Goal: Information Seeking & Learning: Check status

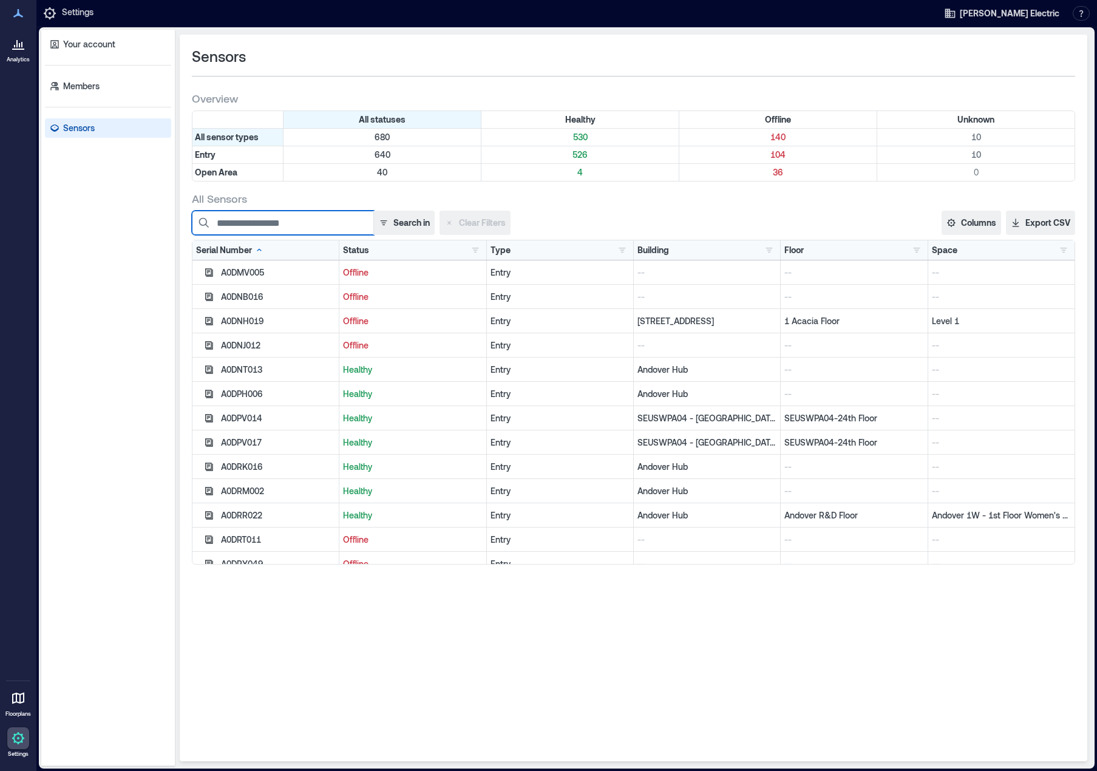
click at [283, 220] on input at bounding box center [283, 223] width 182 height 24
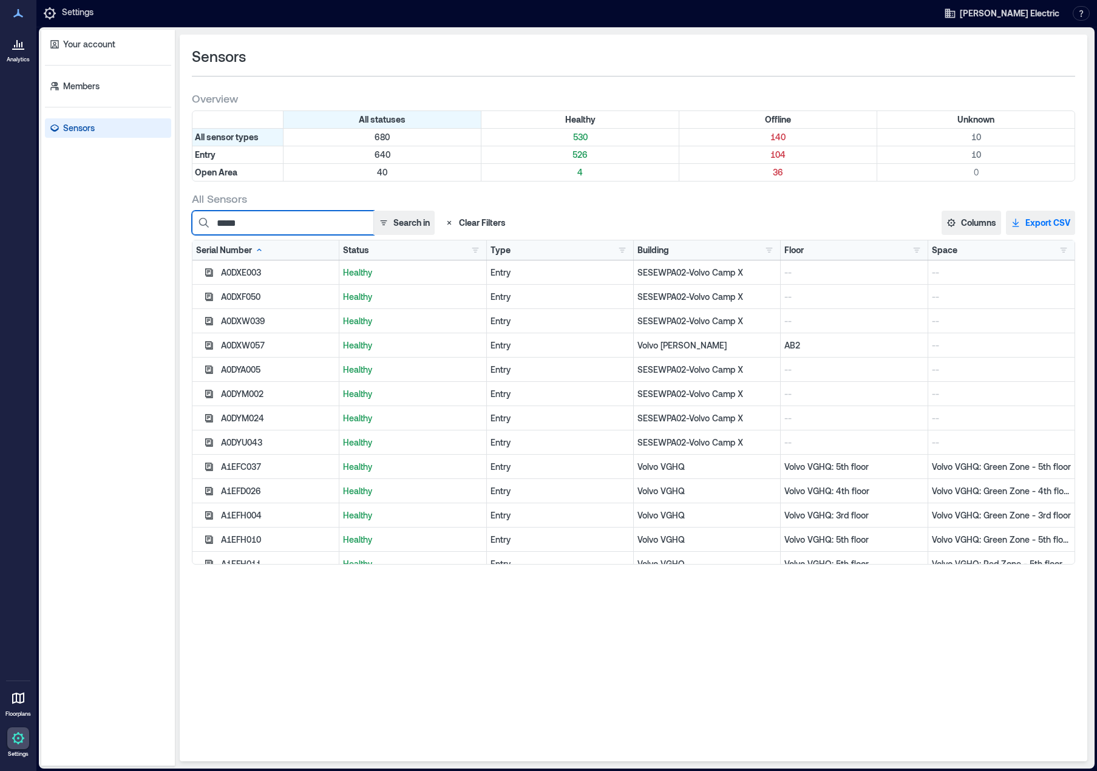
type input "*****"
click at [1040, 222] on button "Export CSV" at bounding box center [1040, 223] width 69 height 24
click at [475, 249] on button "button" at bounding box center [475, 250] width 15 height 12
click at [481, 296] on div "Offline 142" at bounding box center [518, 294] width 86 height 12
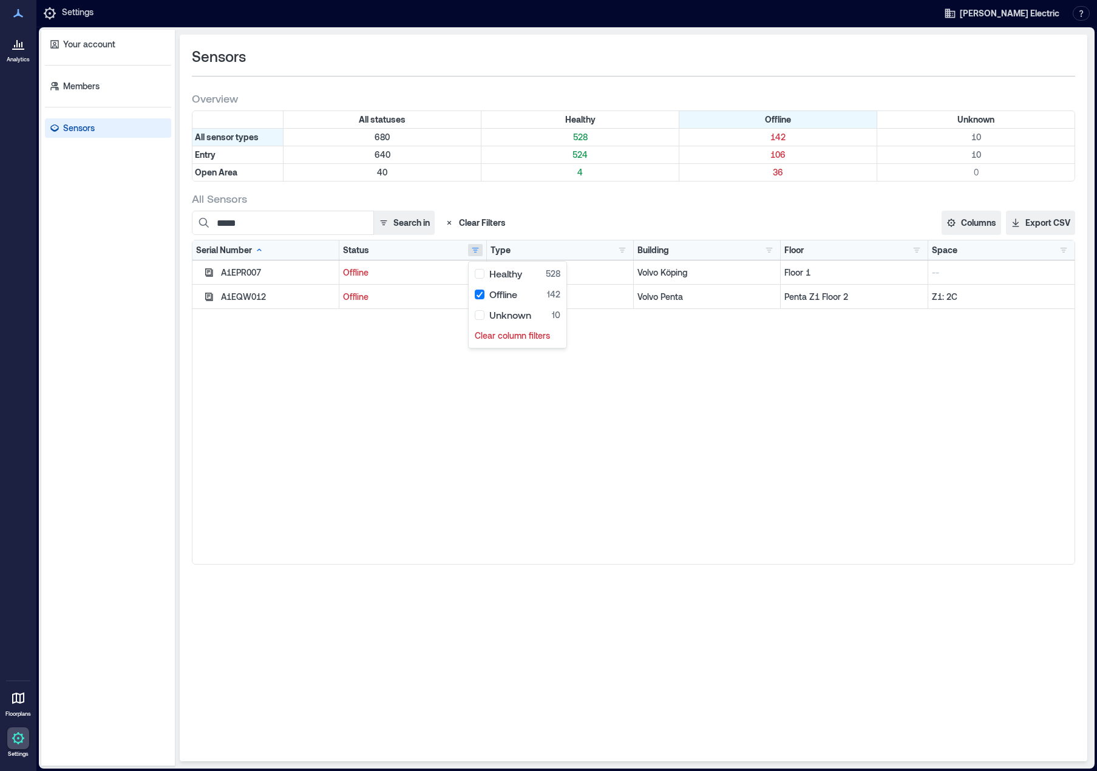
click at [347, 373] on div "A1EPR007 Offline Entry Volvo Köping Floor 1 -- A1EQW012 Offline Entry Volvo Pen…" at bounding box center [633, 412] width 882 height 304
click at [205, 298] on icon "button" at bounding box center [209, 297] width 10 height 10
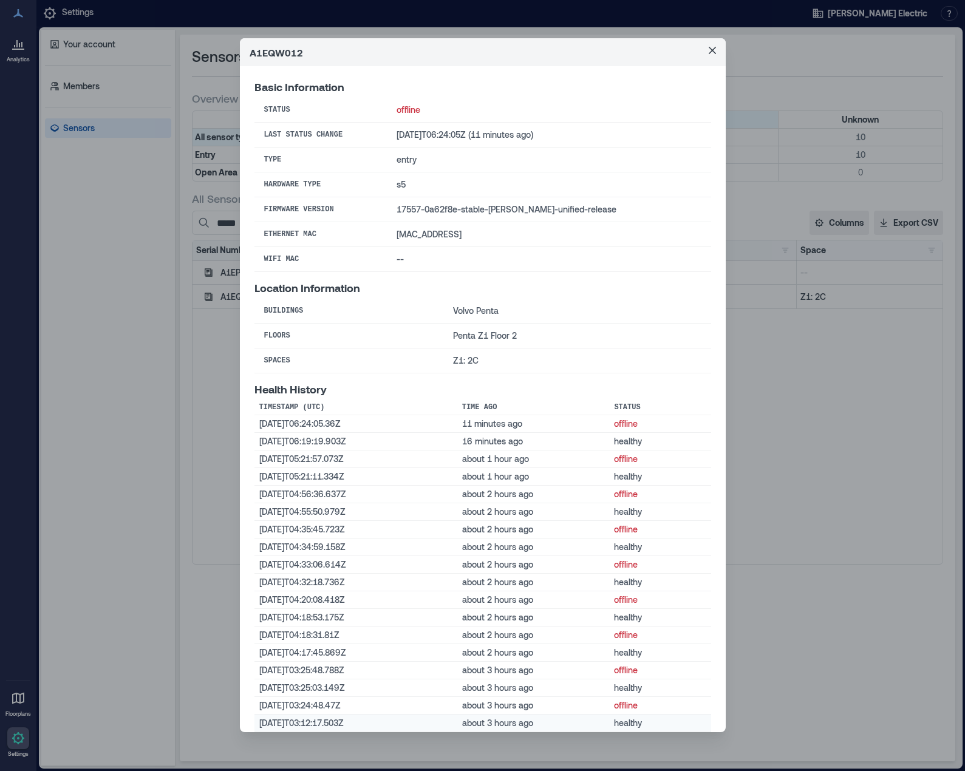
click at [421, 724] on td "[DATE]T03:12:17.503Z" at bounding box center [355, 723] width 203 height 18
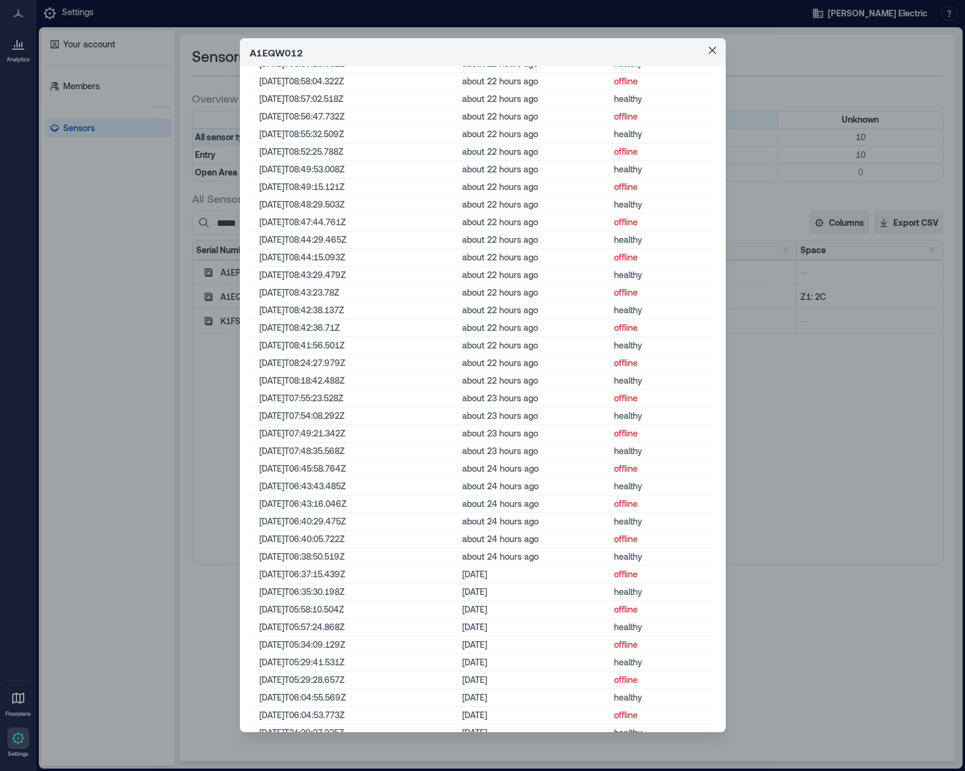
scroll to position [4292, 0]
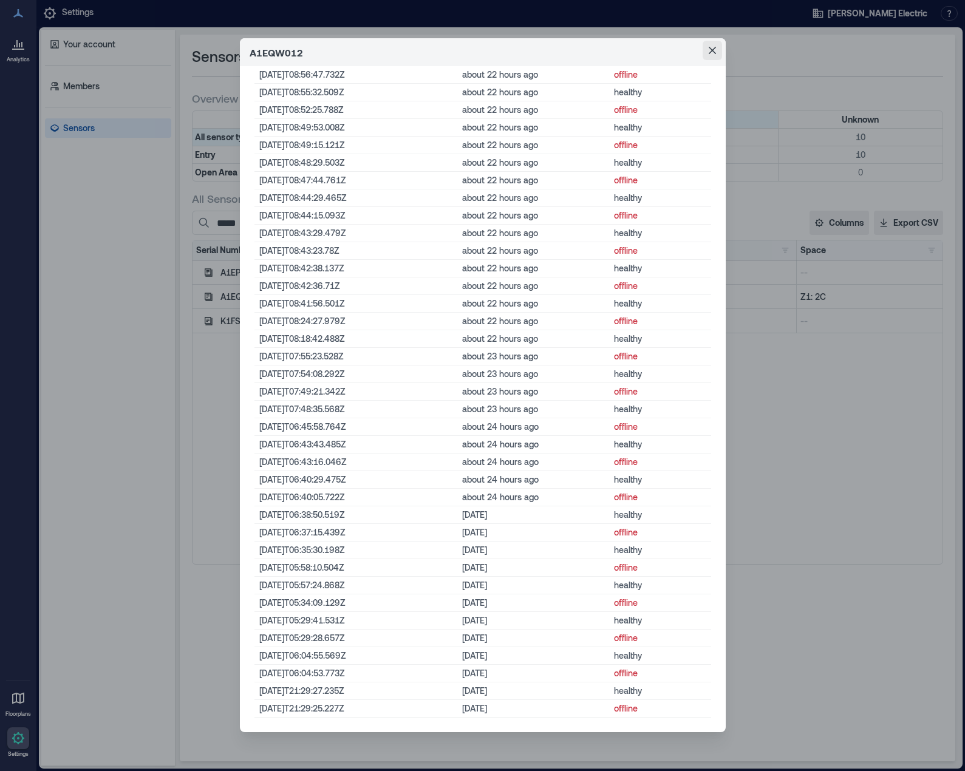
click at [708, 52] on icon "Close" at bounding box center [711, 50] width 7 height 7
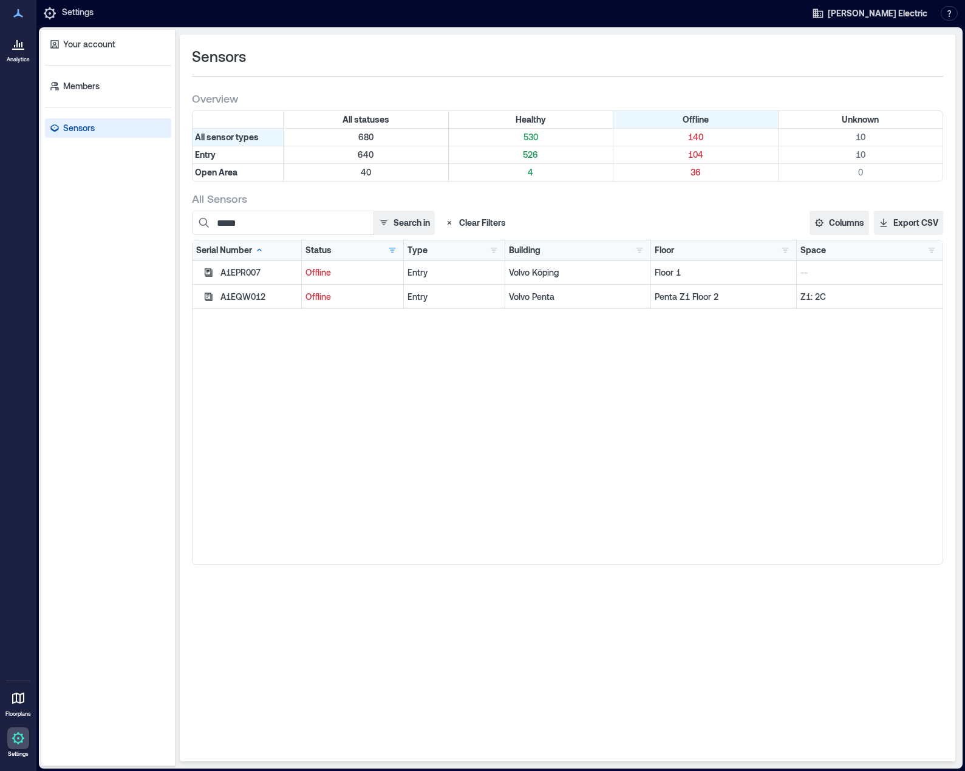
click at [21, 46] on icon at bounding box center [18, 43] width 15 height 15
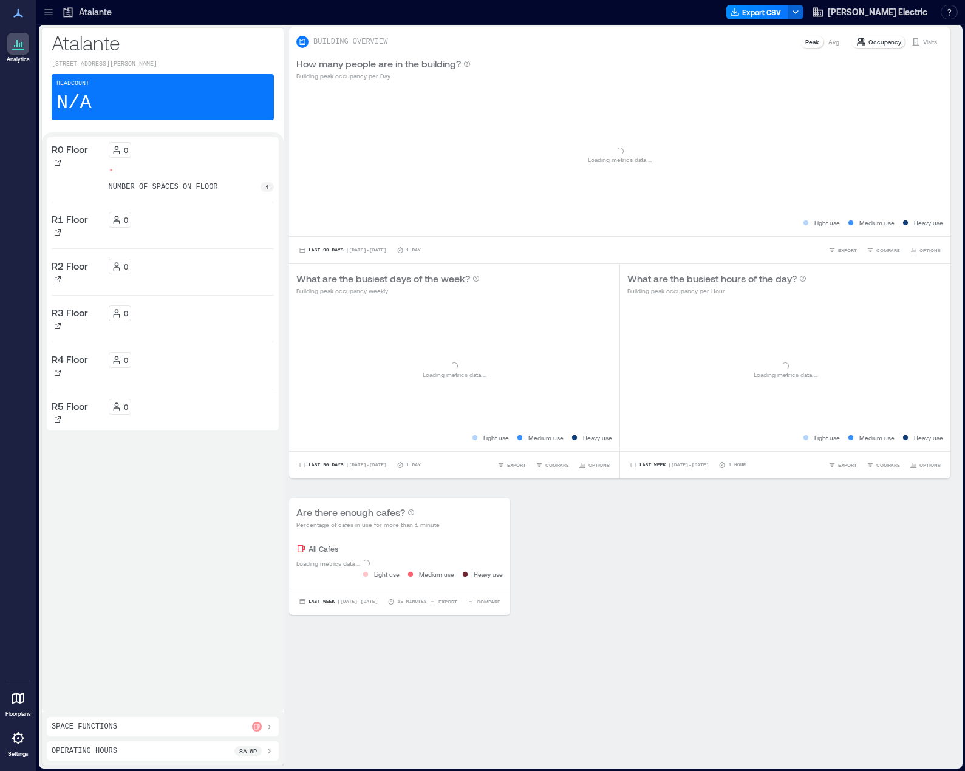
click at [49, 15] on icon at bounding box center [48, 14] width 8 height 1
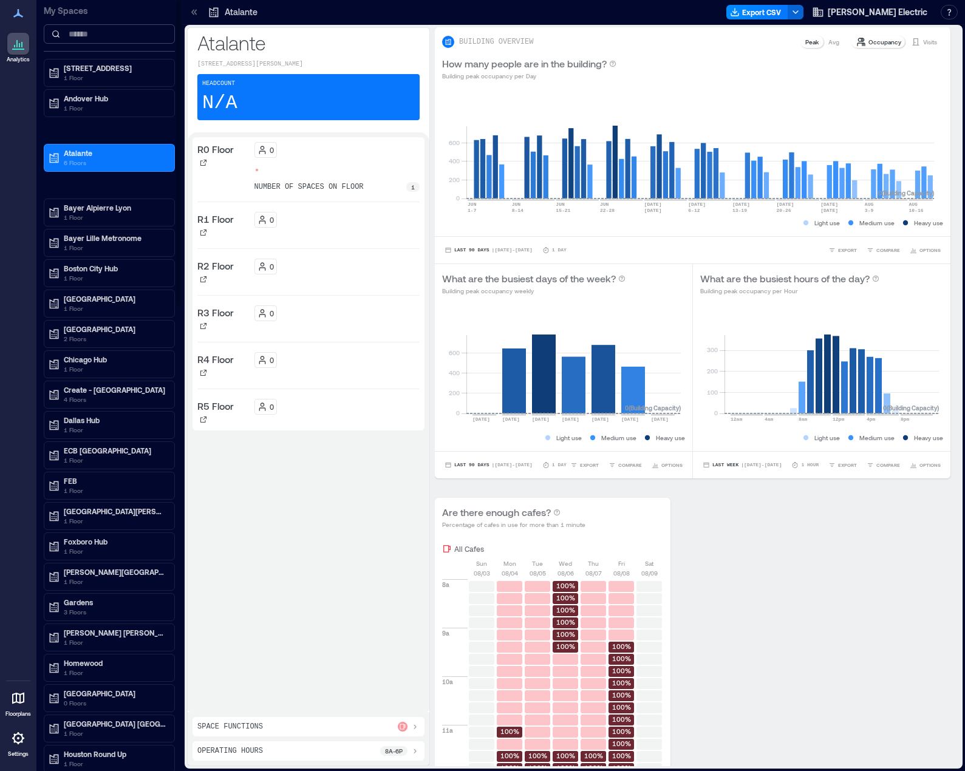
click at [82, 40] on input at bounding box center [109, 33] width 131 height 19
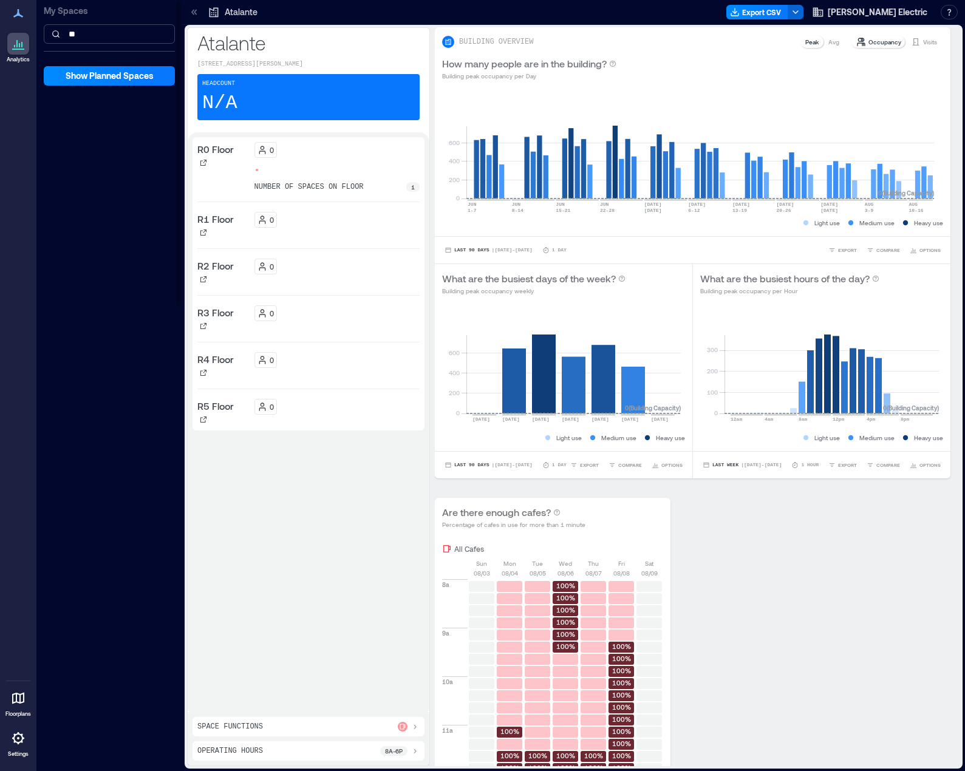
type input "*"
type input "***"
click at [79, 70] on p "Volvo Penta" at bounding box center [115, 68] width 102 height 10
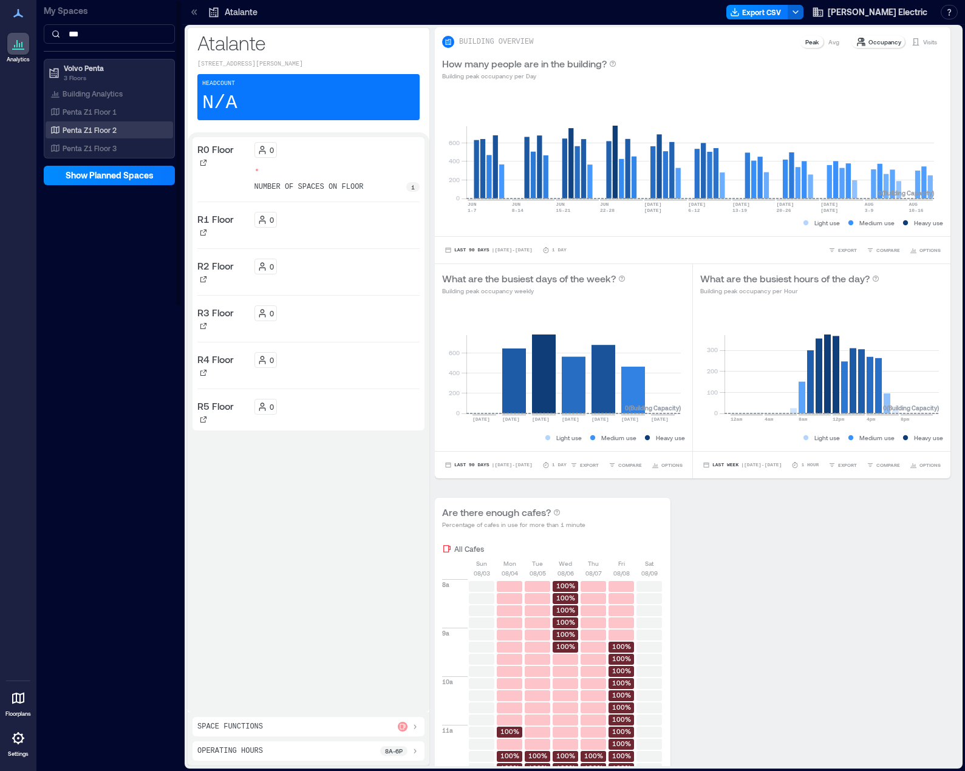
click at [100, 131] on p "Penta Z1 Floor 2" at bounding box center [90, 130] width 54 height 10
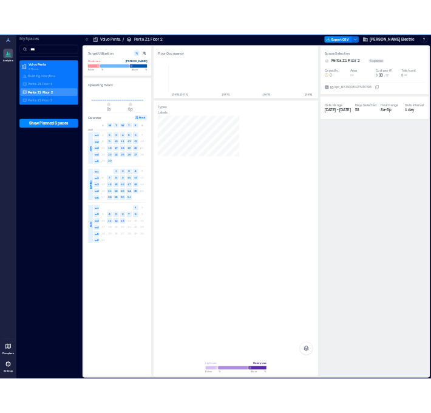
scroll to position [0, 2424]
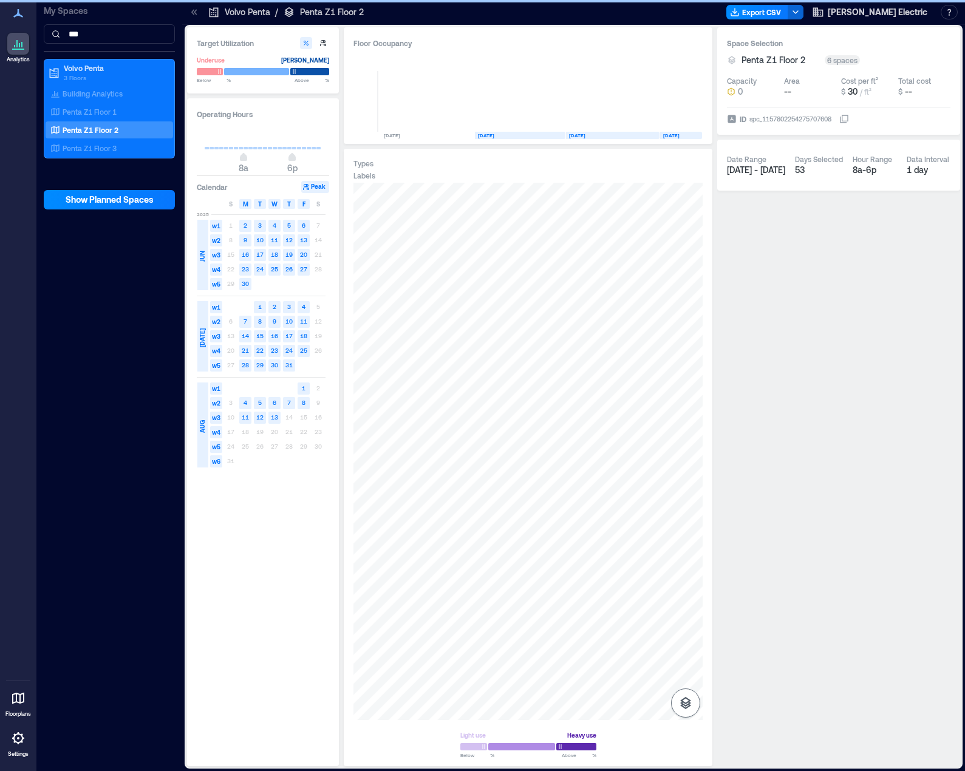
click at [687, 704] on icon "button" at bounding box center [685, 703] width 11 height 12
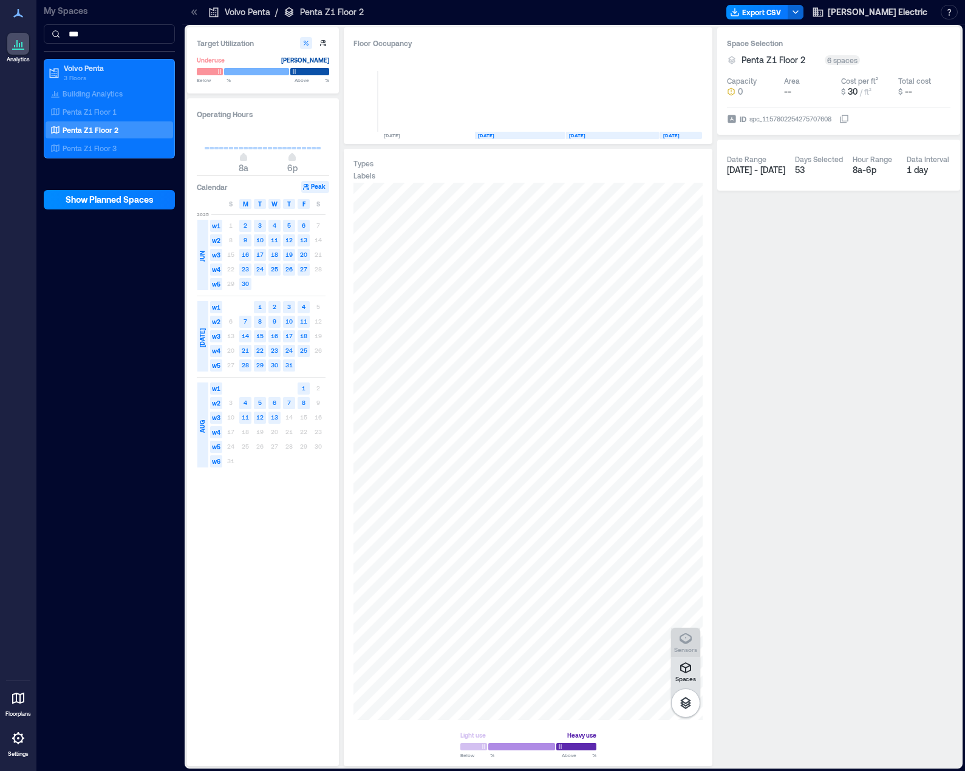
click at [683, 645] on icon "button" at bounding box center [685, 638] width 15 height 15
click at [518, 439] on div "A1ESZ008" at bounding box center [527, 451] width 349 height 537
drag, startPoint x: 525, startPoint y: 436, endPoint x: 608, endPoint y: 460, distance: 86.6
click at [608, 460] on div at bounding box center [527, 451] width 349 height 537
click at [438, 371] on div at bounding box center [527, 451] width 349 height 537
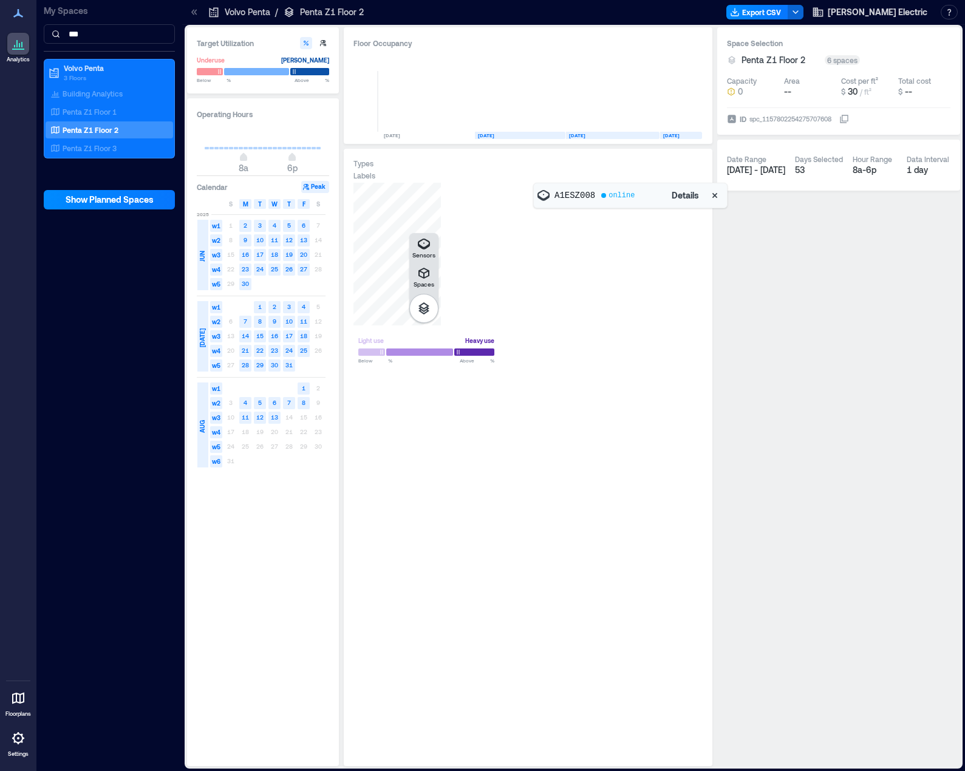
scroll to position [0, 2424]
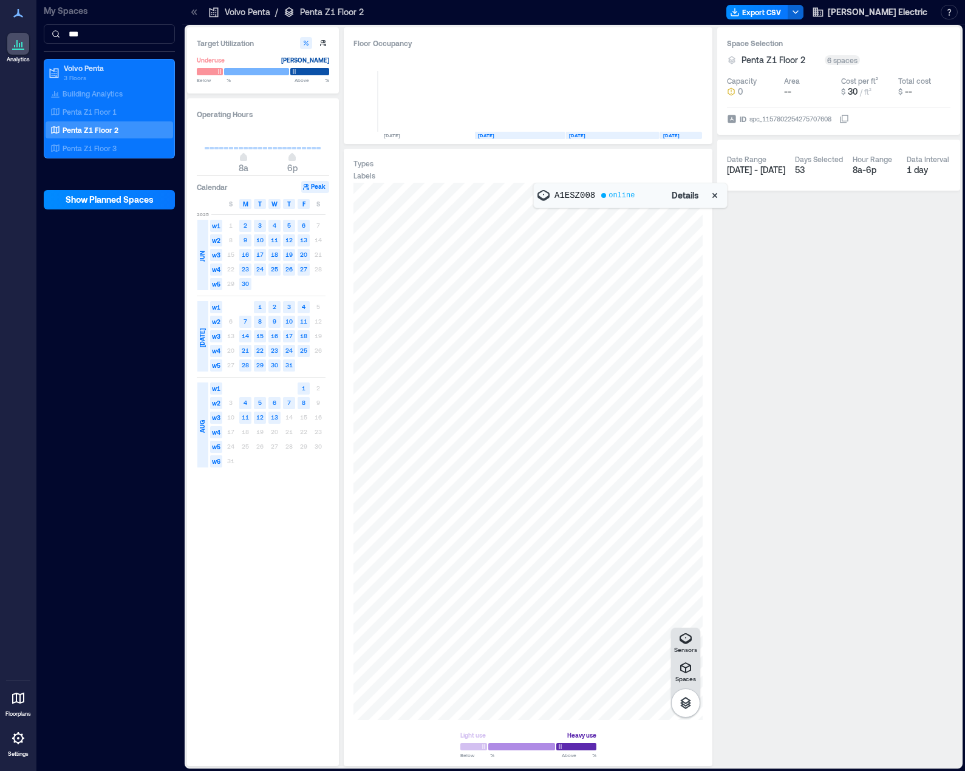
click at [15, 739] on icon at bounding box center [18, 738] width 12 height 12
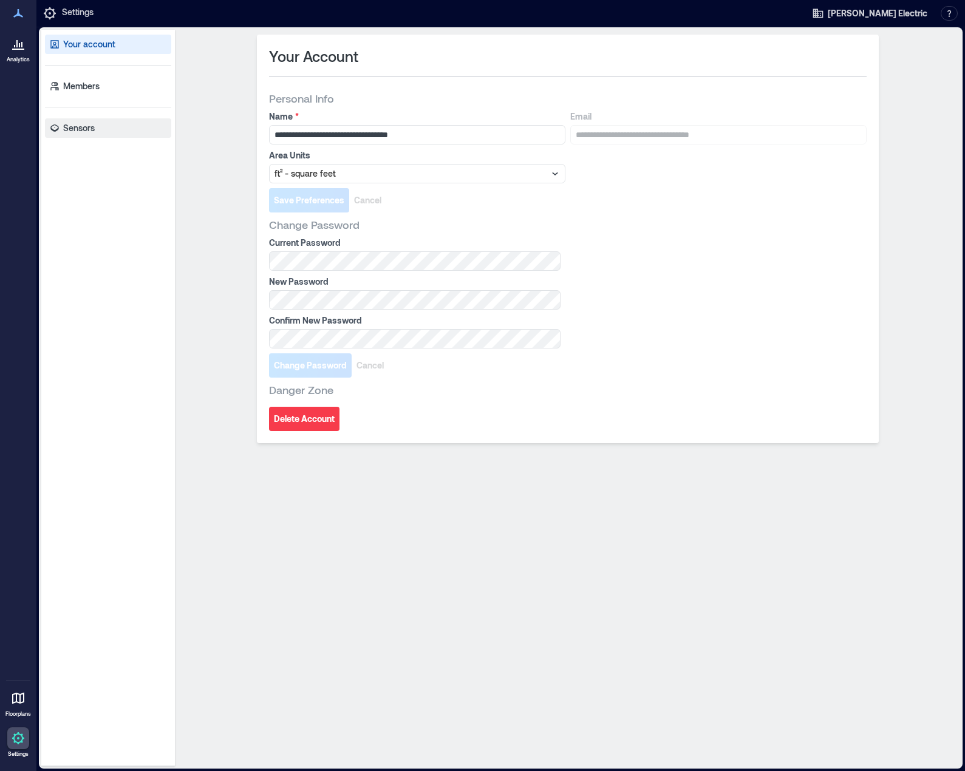
click at [75, 121] on link "Sensors" at bounding box center [108, 127] width 126 height 19
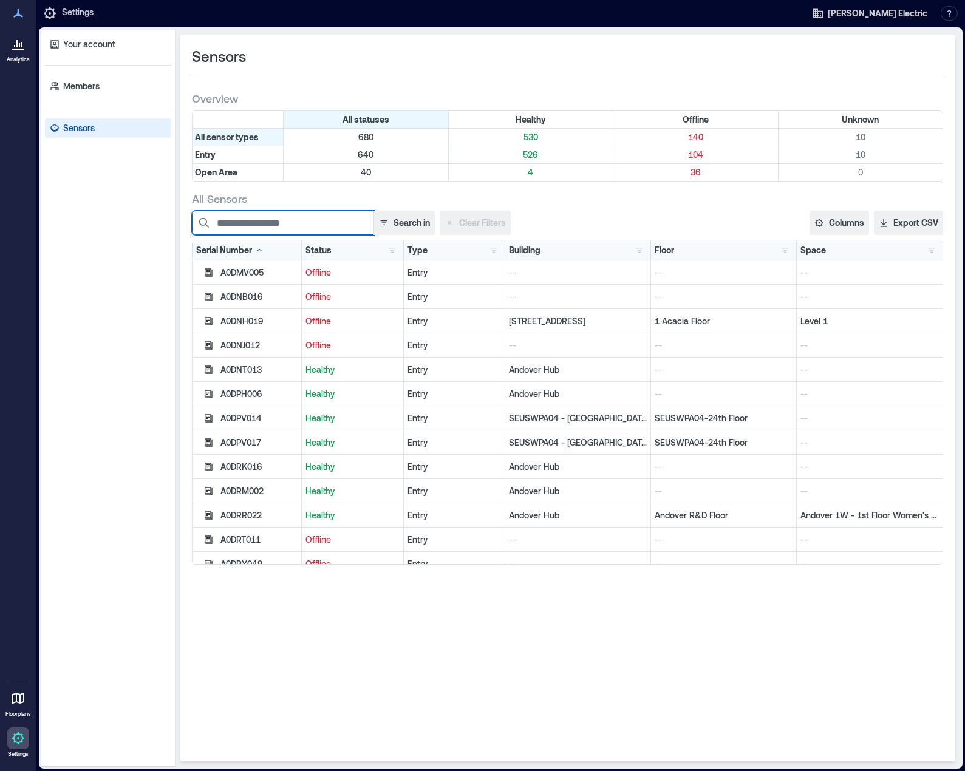
click at [281, 223] on input at bounding box center [283, 223] width 182 height 24
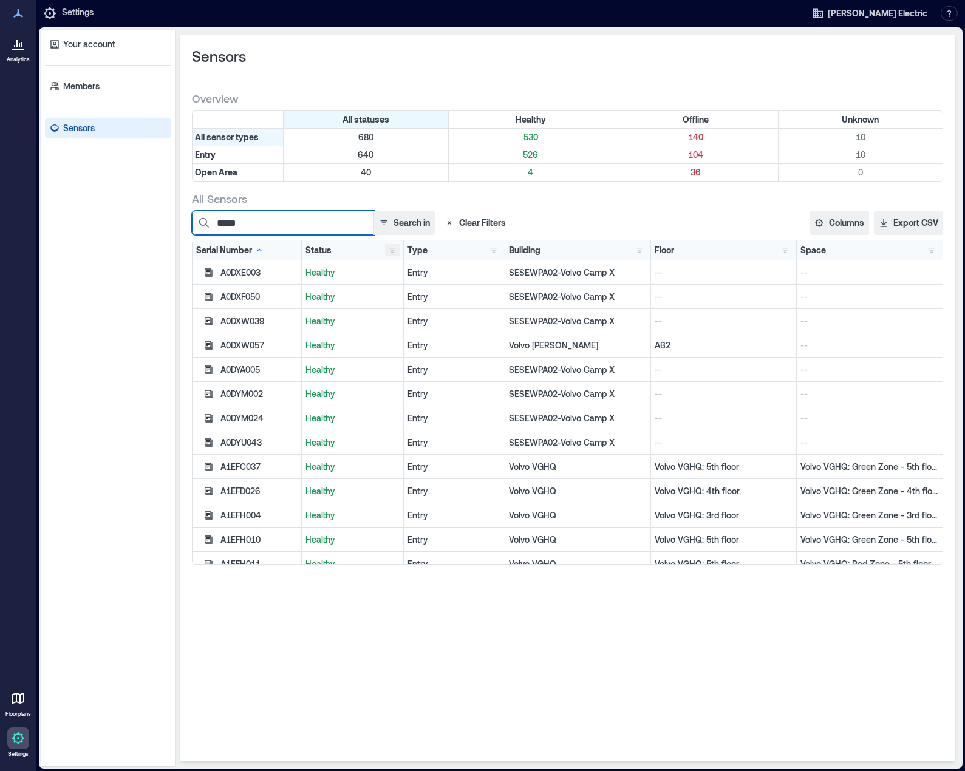
type input "*****"
click at [391, 250] on button "button" at bounding box center [392, 250] width 15 height 12
click at [399, 295] on div "Offline 140" at bounding box center [435, 294] width 86 height 12
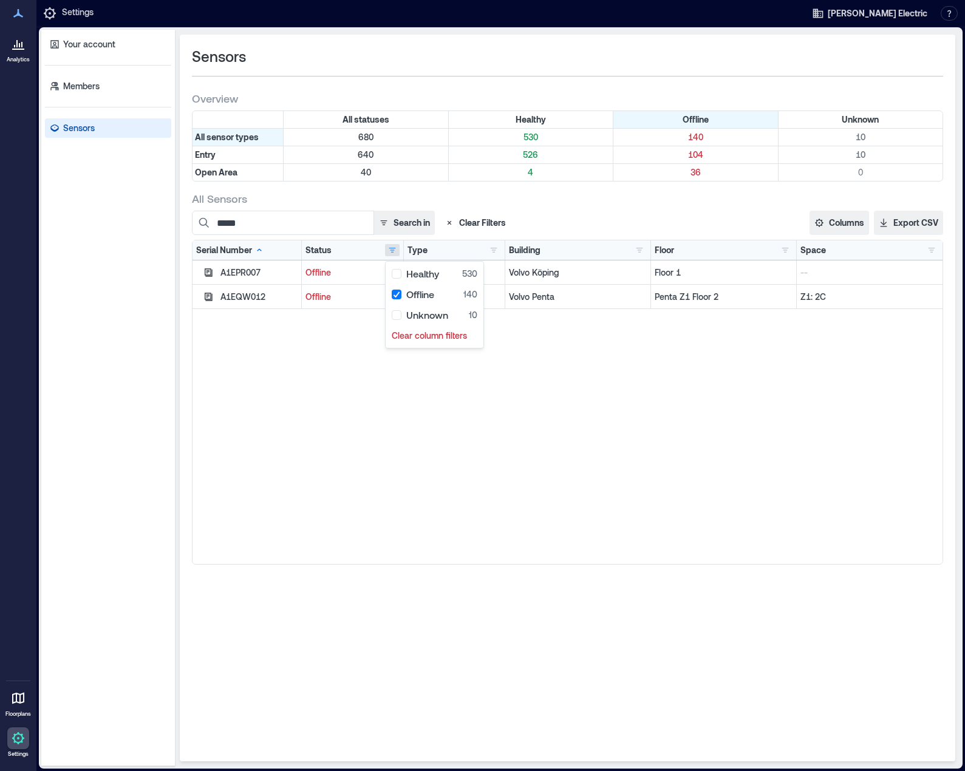
click at [276, 411] on div "A1EPR007 Offline Entry Volvo Köping Floor 1 -- A1EQW012 Offline Entry Volvo Pen…" at bounding box center [567, 412] width 750 height 304
click at [214, 296] on button "button" at bounding box center [208, 297] width 15 height 15
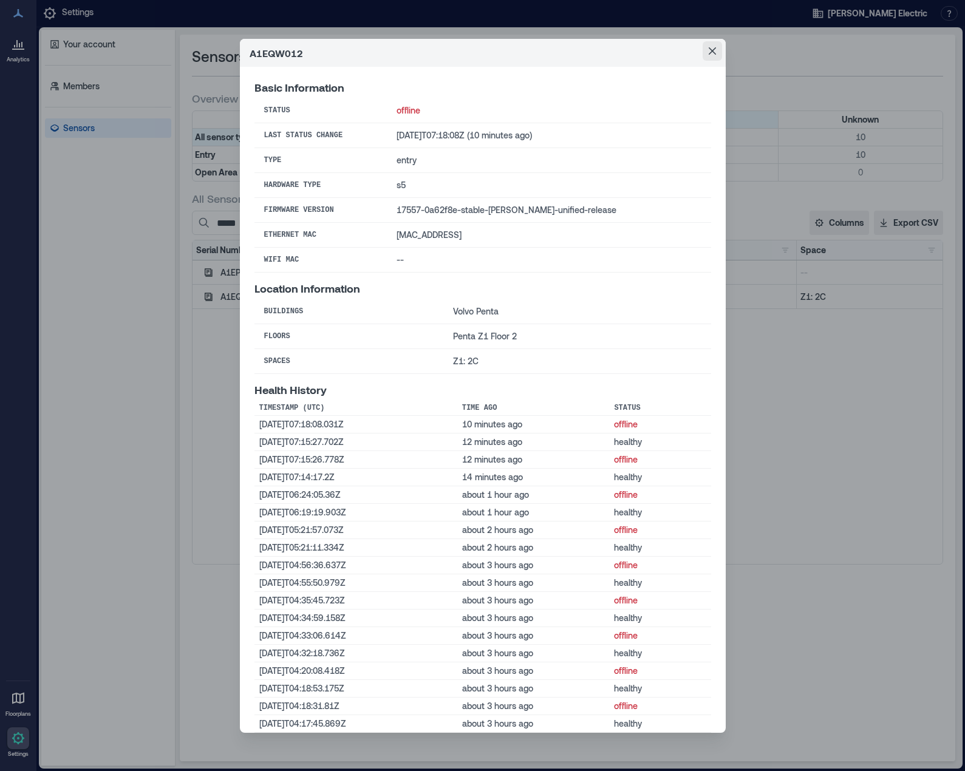
click at [708, 49] on icon "Close" at bounding box center [711, 50] width 7 height 7
